Goal: Task Accomplishment & Management: Manage account settings

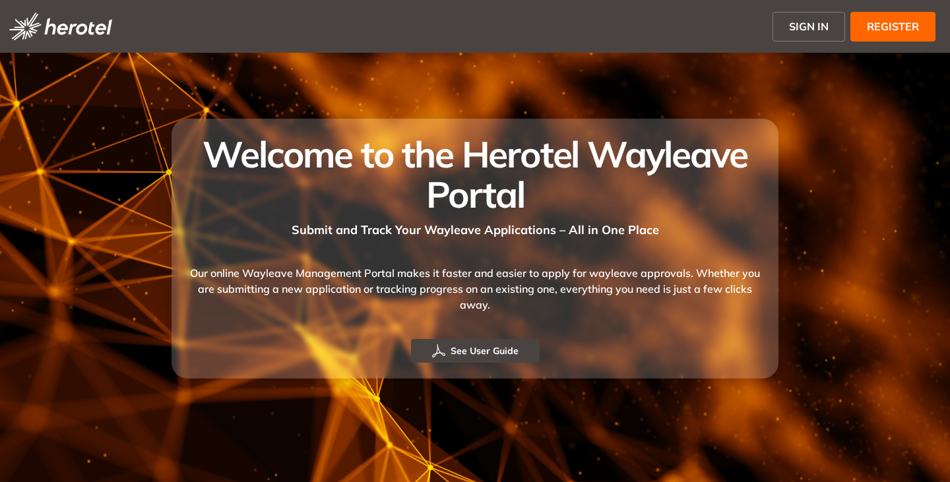
click at [805, 20] on span "SIGN IN" at bounding box center [809, 26] width 40 height 16
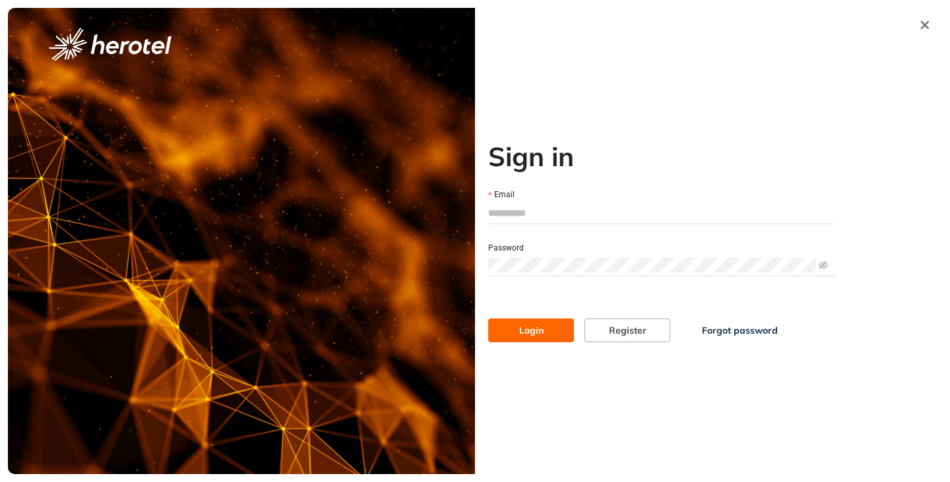
click at [538, 210] on input "Email" at bounding box center [661, 213] width 347 height 20
type input "**********"
click at [488, 319] on button "Login" at bounding box center [531, 331] width 86 height 24
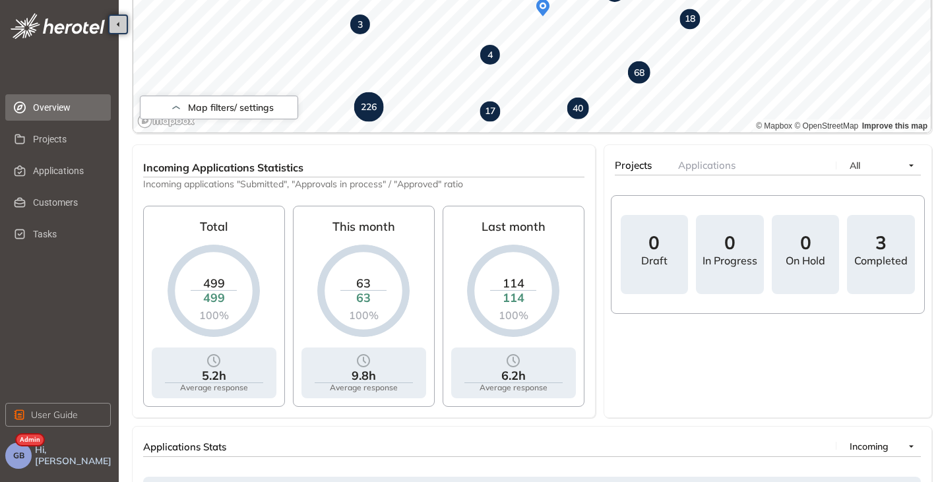
scroll to position [364, 0]
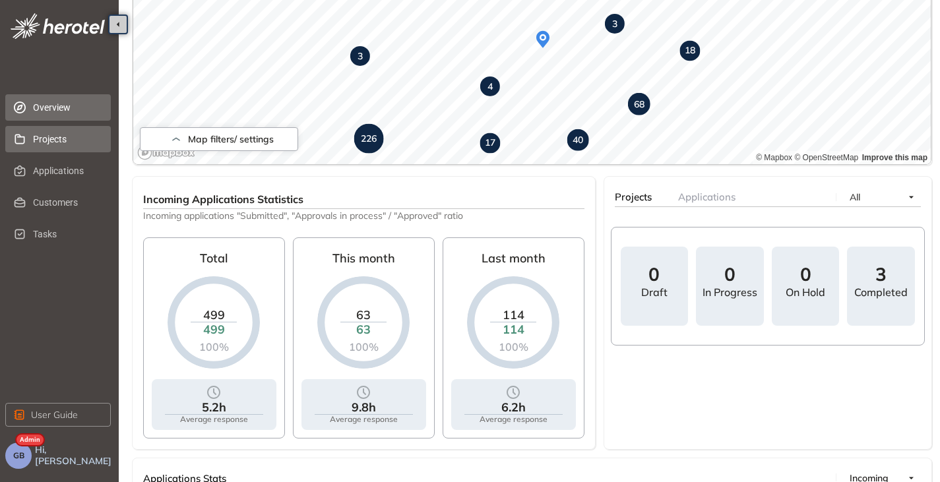
click at [52, 144] on span "Projects" at bounding box center [66, 139] width 67 height 26
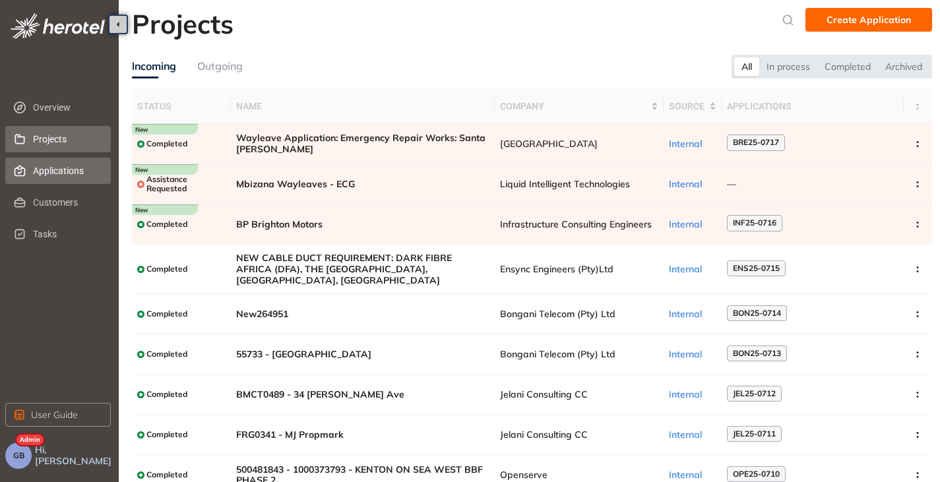
click at [52, 170] on span "Applications" at bounding box center [66, 171] width 67 height 26
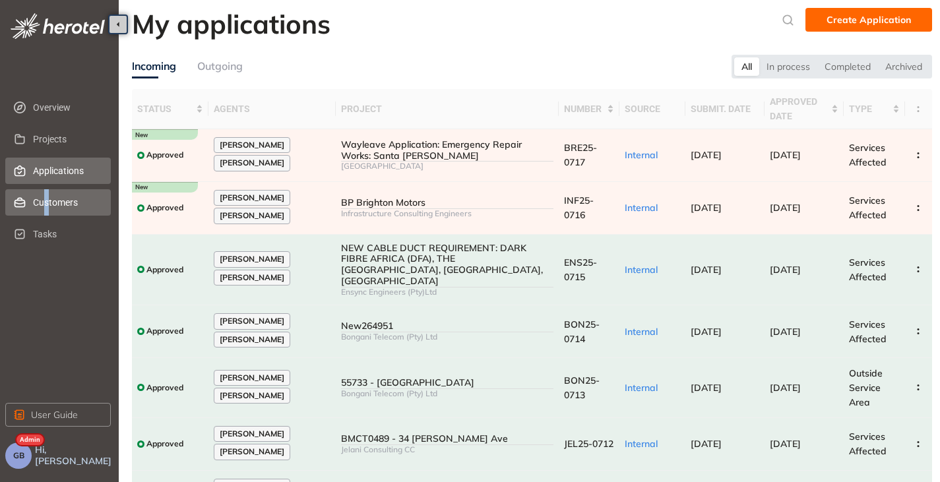
click at [46, 199] on span "Customers" at bounding box center [66, 202] width 67 height 26
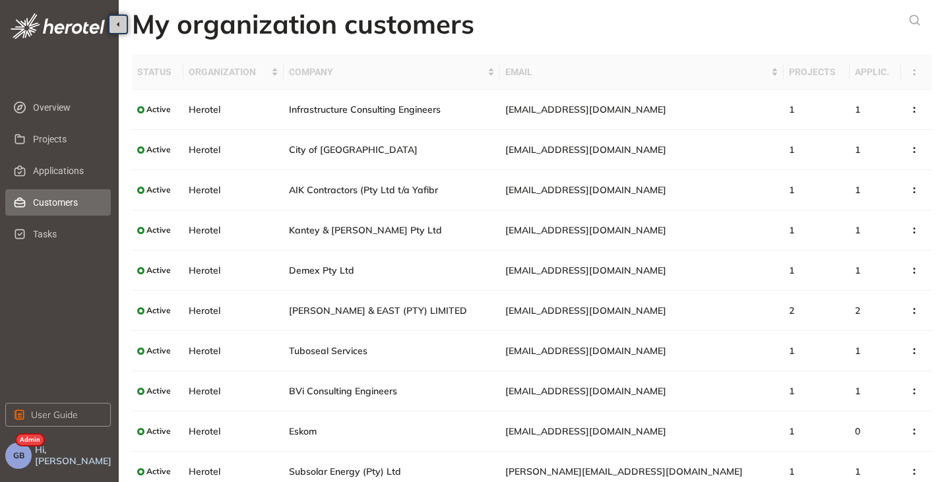
click at [23, 449] on button "GB" at bounding box center [18, 456] width 26 height 26
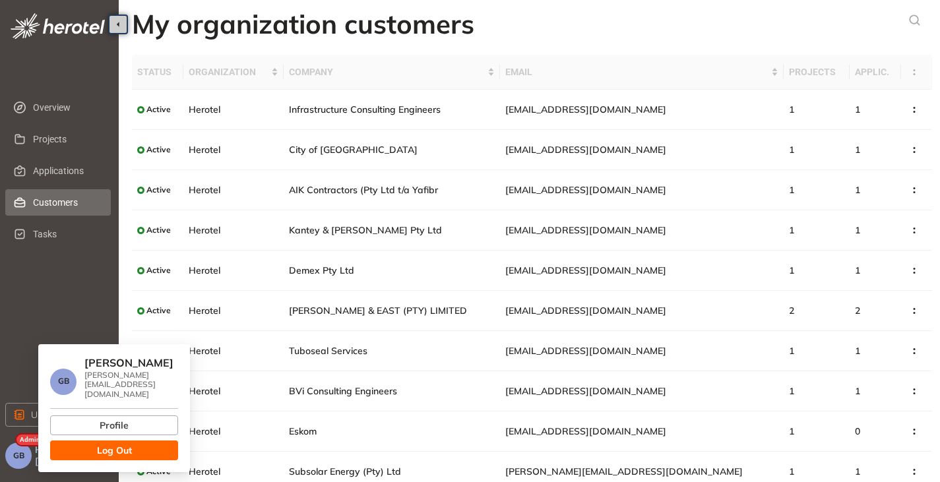
click at [111, 444] on span "Log Out" at bounding box center [114, 451] width 35 height 15
